Goal: Check status: Check status

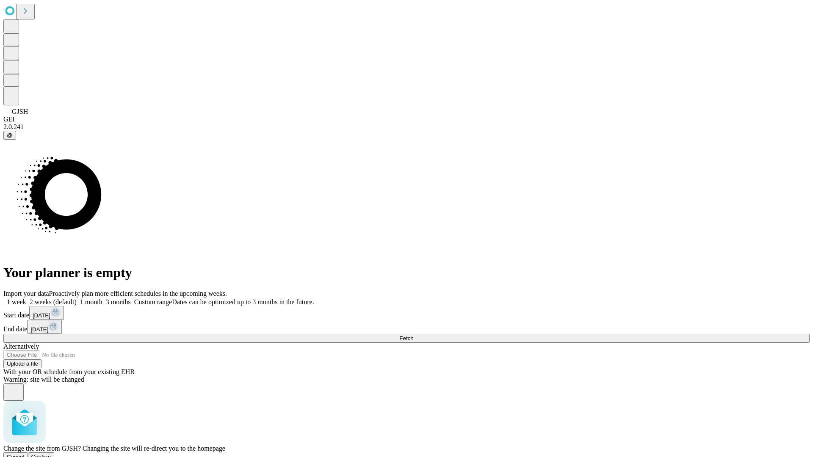
click at [51, 454] on span "Confirm" at bounding box center [41, 457] width 20 height 6
click at [102, 298] on label "1 month" at bounding box center [90, 301] width 26 height 7
click at [413, 335] on span "Fetch" at bounding box center [406, 338] width 14 height 6
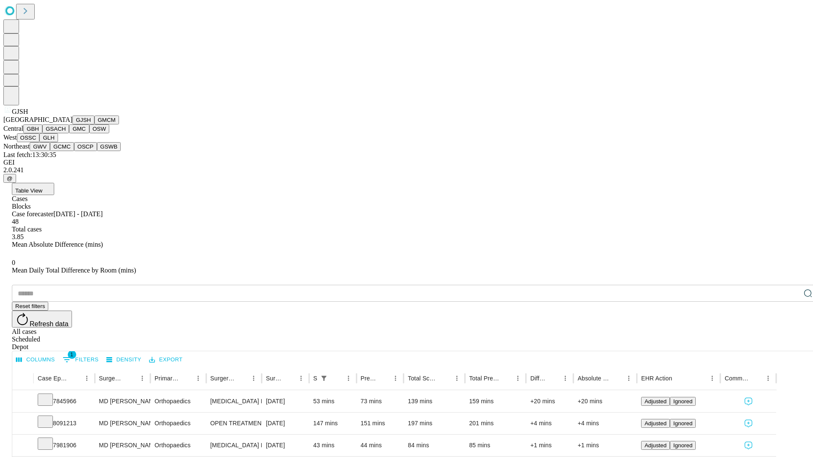
click at [94, 124] on button "GMCM" at bounding box center [106, 120] width 25 height 9
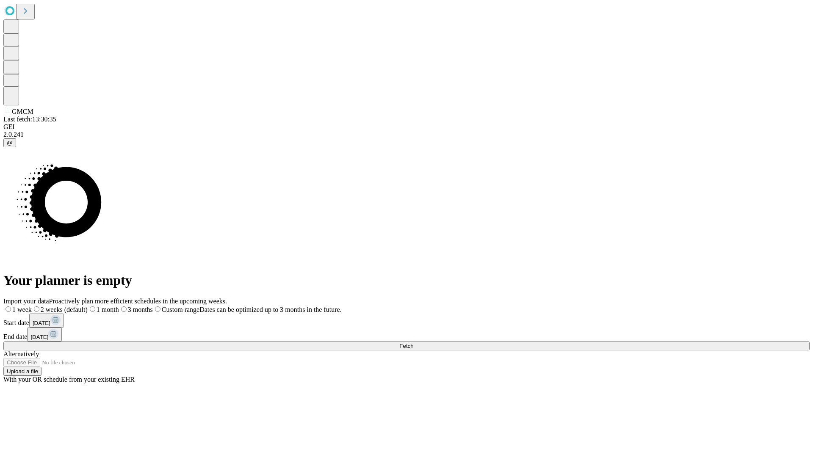
click at [119, 306] on label "1 month" at bounding box center [103, 309] width 31 height 7
click at [413, 343] on span "Fetch" at bounding box center [406, 346] width 14 height 6
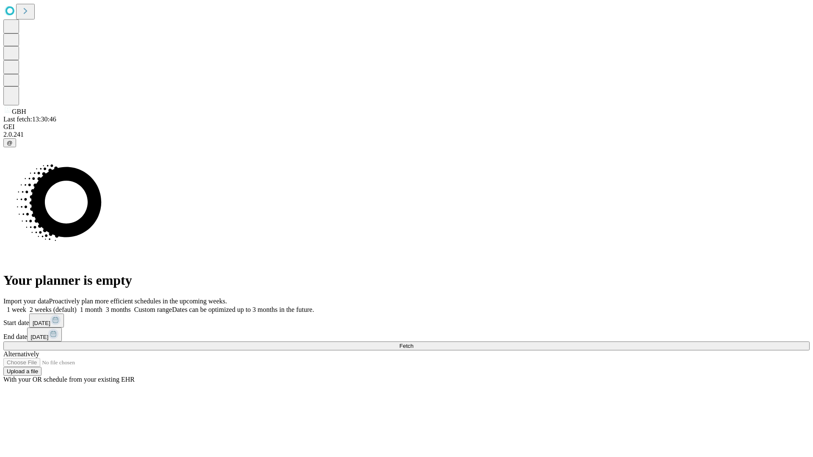
click at [102, 306] on label "1 month" at bounding box center [90, 309] width 26 height 7
click at [413, 343] on span "Fetch" at bounding box center [406, 346] width 14 height 6
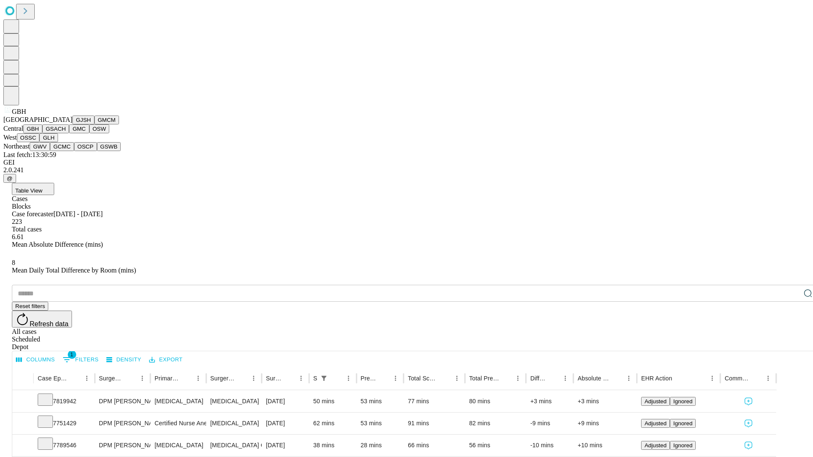
click at [66, 133] on button "GSACH" at bounding box center [55, 128] width 27 height 9
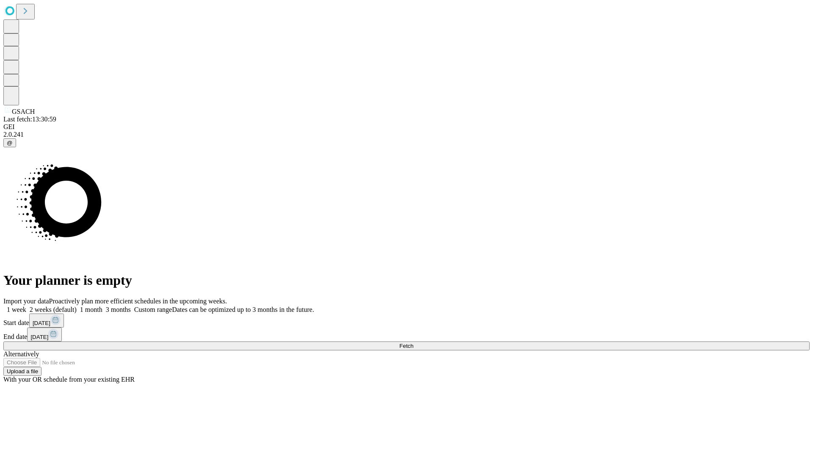
click at [102, 306] on label "1 month" at bounding box center [90, 309] width 26 height 7
click at [413, 343] on span "Fetch" at bounding box center [406, 346] width 14 height 6
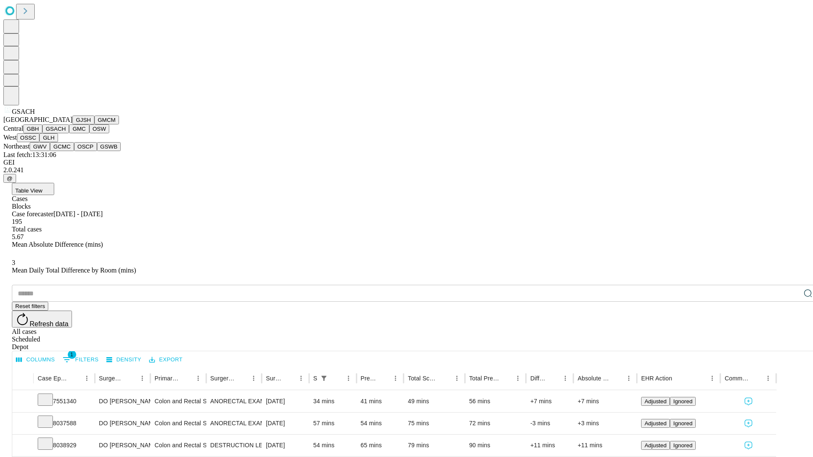
click at [69, 133] on button "GMC" at bounding box center [79, 128] width 20 height 9
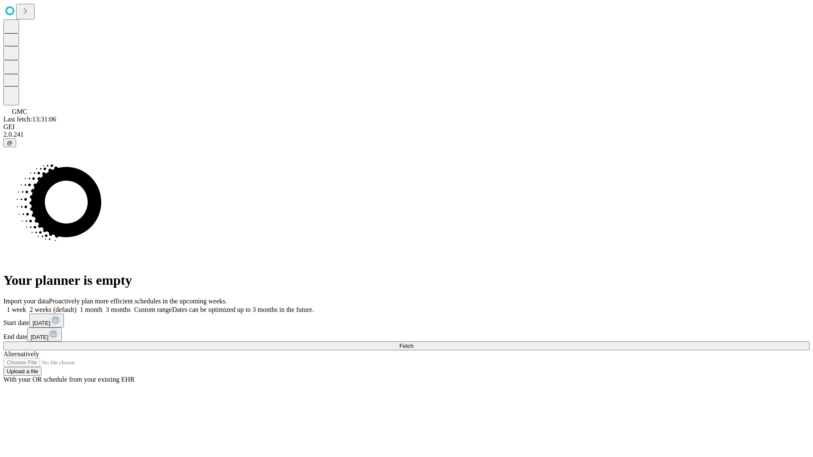
click at [413, 343] on span "Fetch" at bounding box center [406, 346] width 14 height 6
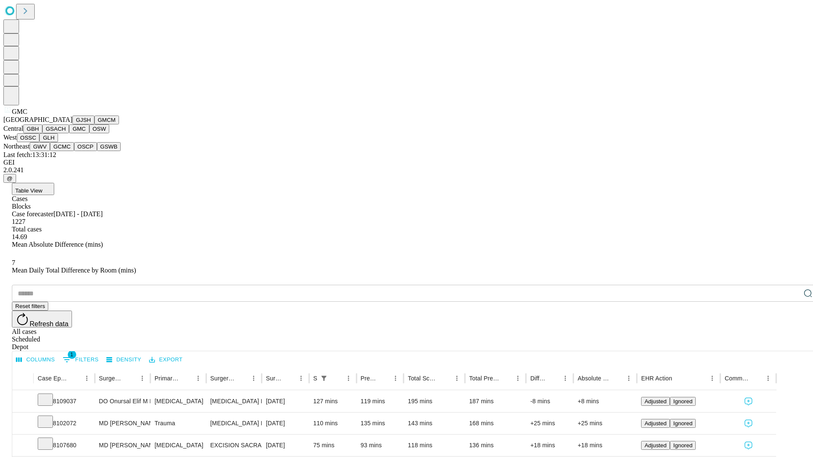
click at [89, 133] on button "OSW" at bounding box center [99, 128] width 20 height 9
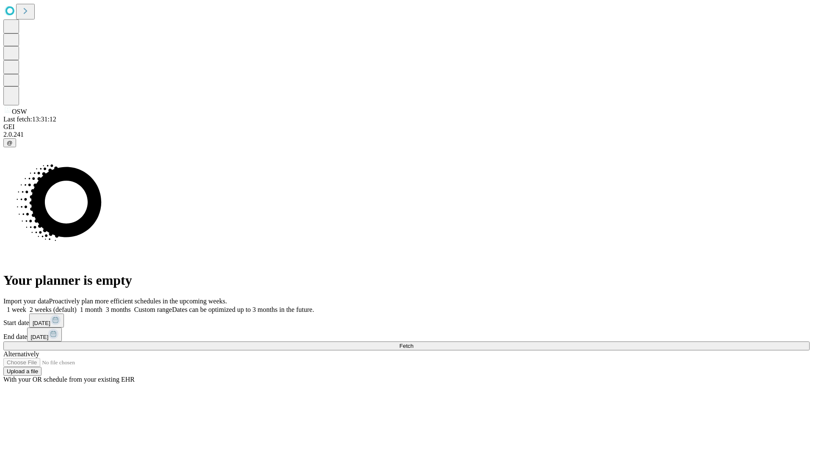
click at [102, 306] on label "1 month" at bounding box center [90, 309] width 26 height 7
click at [413, 343] on span "Fetch" at bounding box center [406, 346] width 14 height 6
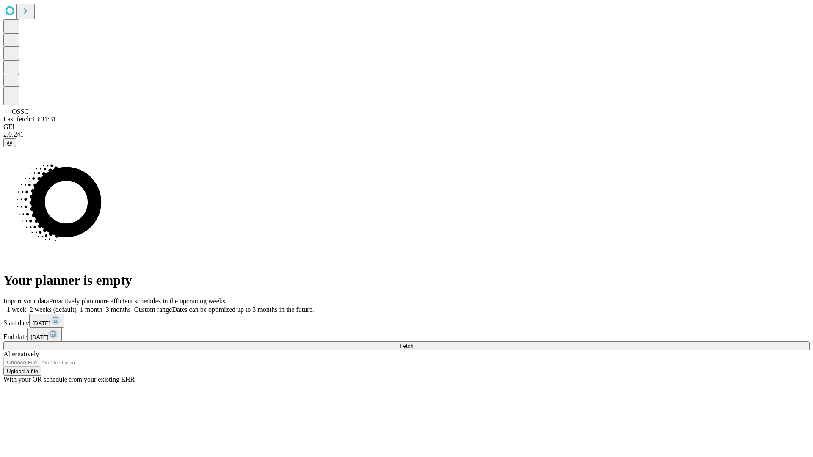
click at [102, 306] on label "1 month" at bounding box center [90, 309] width 26 height 7
click at [413, 343] on span "Fetch" at bounding box center [406, 346] width 14 height 6
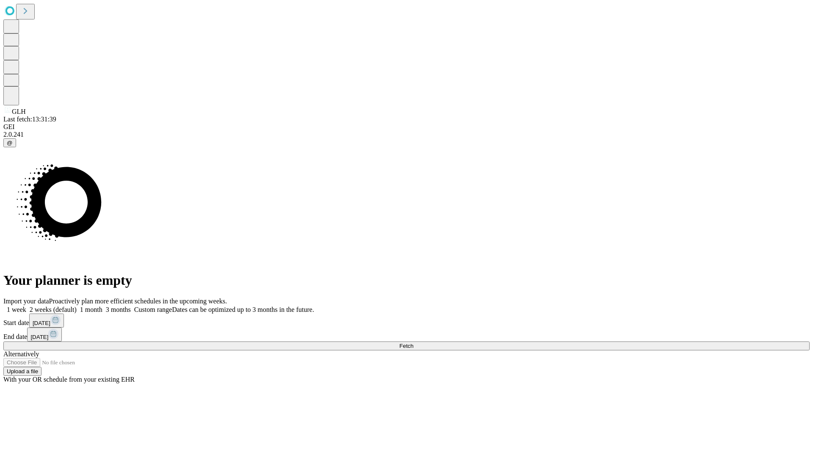
click at [413, 343] on span "Fetch" at bounding box center [406, 346] width 14 height 6
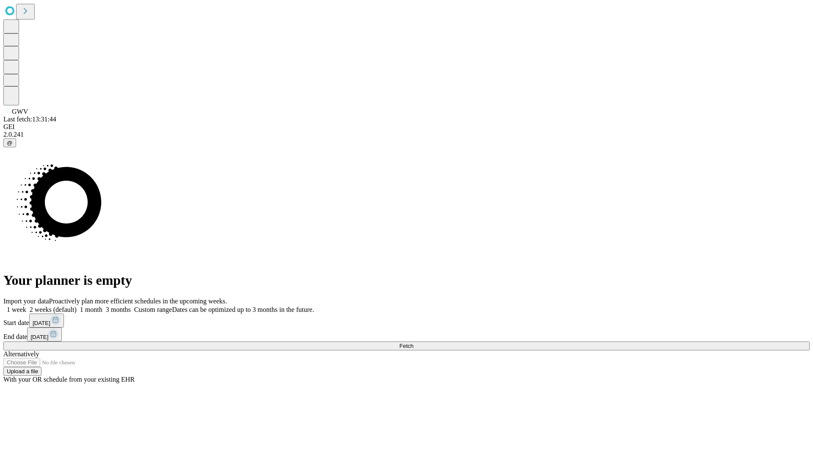
click at [102, 306] on label "1 month" at bounding box center [90, 309] width 26 height 7
click at [413, 343] on span "Fetch" at bounding box center [406, 346] width 14 height 6
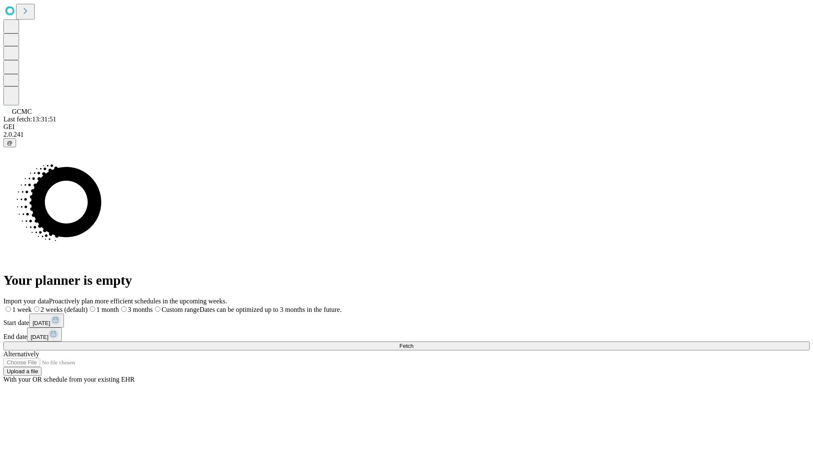
click at [119, 306] on label "1 month" at bounding box center [103, 309] width 31 height 7
click at [413, 343] on span "Fetch" at bounding box center [406, 346] width 14 height 6
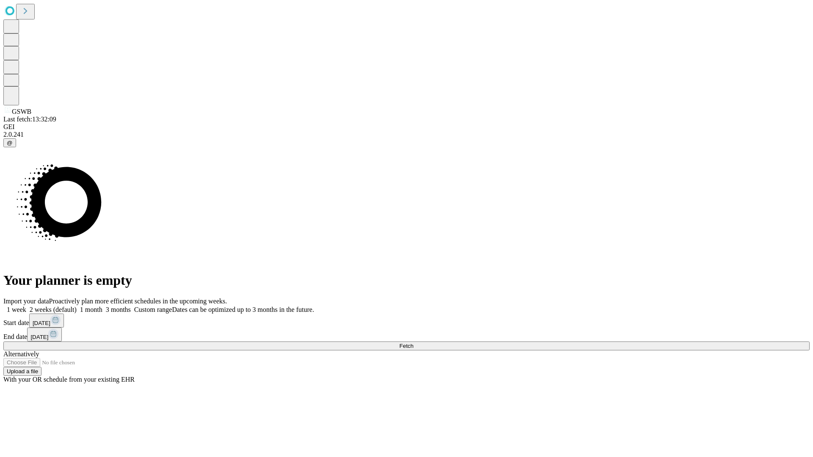
click at [102, 306] on label "1 month" at bounding box center [90, 309] width 26 height 7
click at [413, 343] on span "Fetch" at bounding box center [406, 346] width 14 height 6
